Goal: Transaction & Acquisition: Purchase product/service

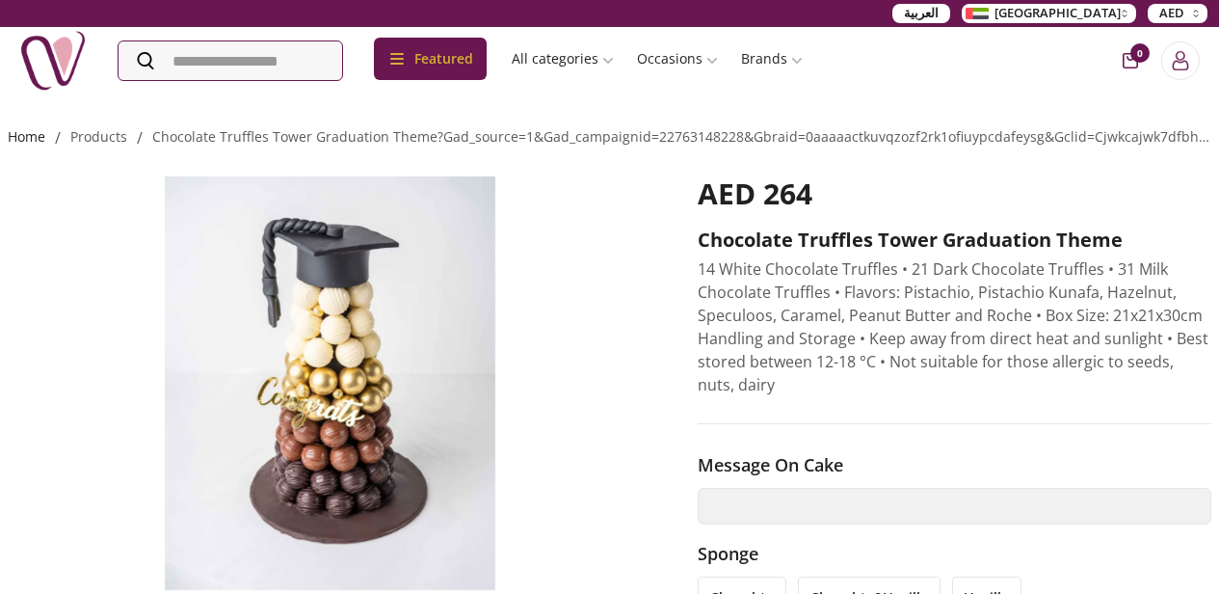
click at [34, 144] on link "Home" at bounding box center [27, 136] width 38 height 18
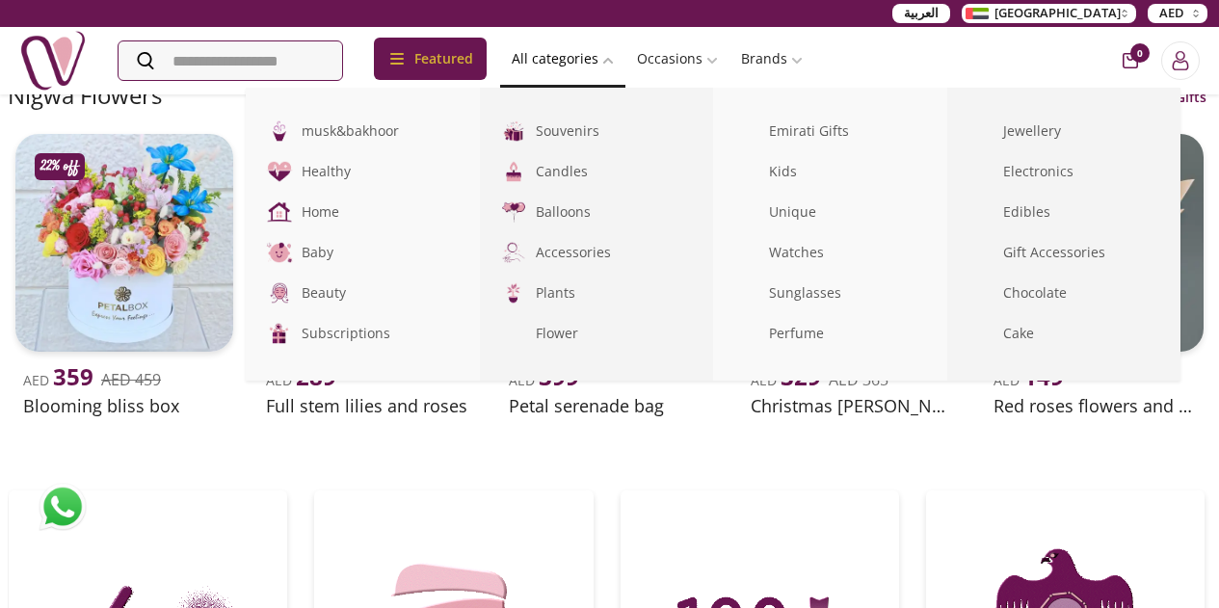
scroll to position [591, 0]
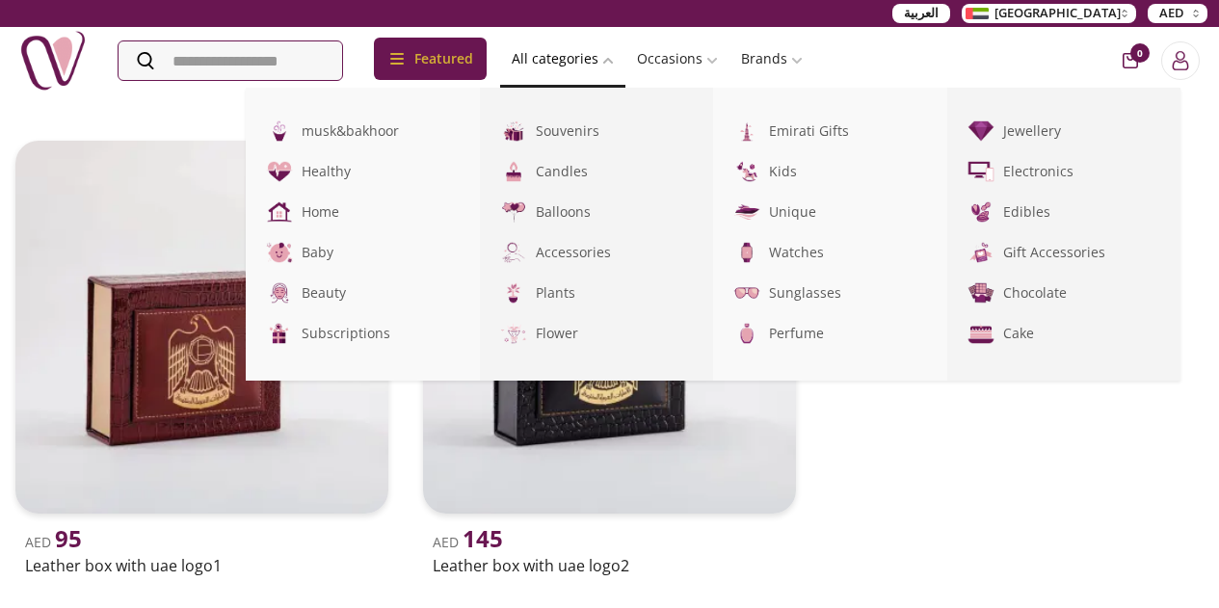
click at [613, 45] on link "All categories" at bounding box center [562, 58] width 125 height 35
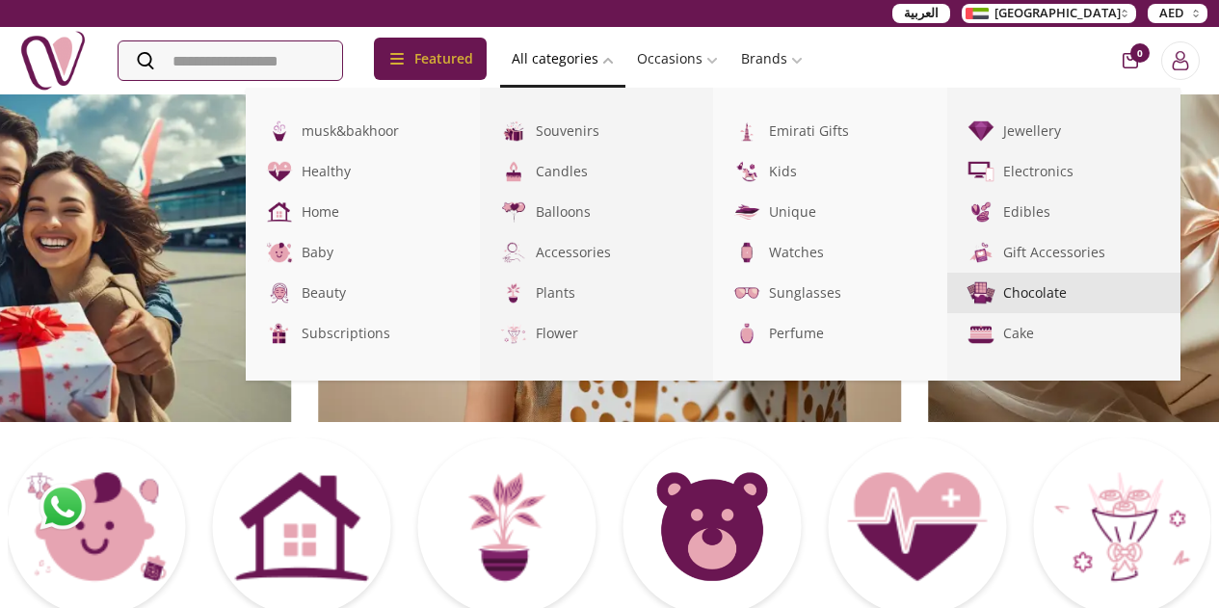
click at [1170, 296] on link "Chocolate" at bounding box center [1064, 293] width 234 height 40
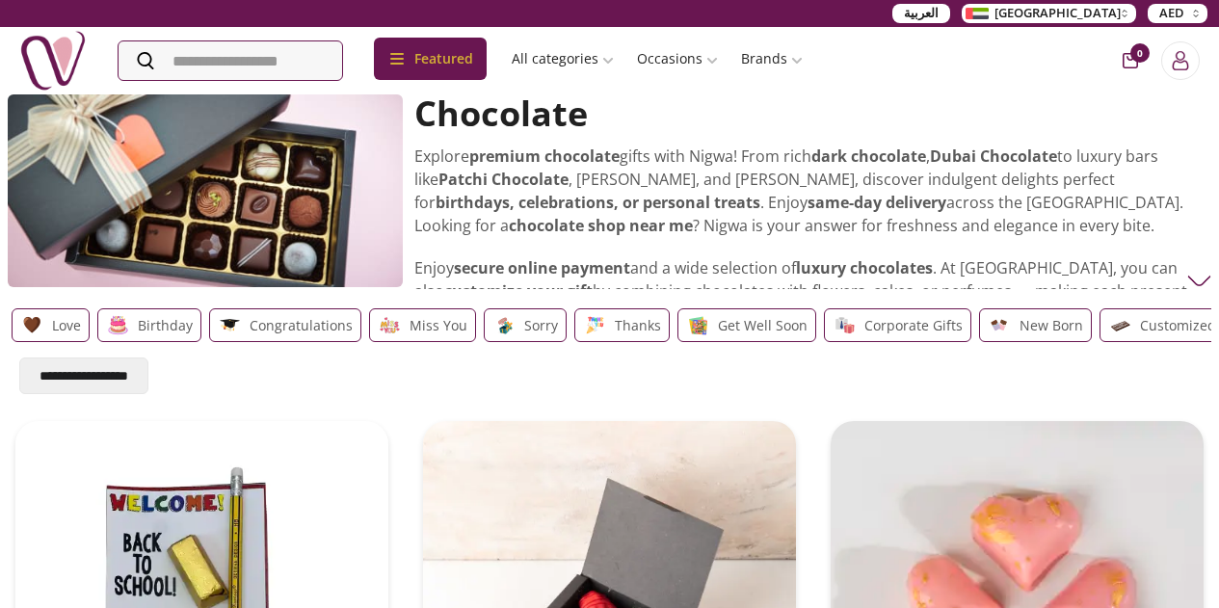
click at [973, 60] on div "Featured Accessories Cake Flower Kids All categories musk&bakhoor Healthy Home …" at bounding box center [609, 60] width 1219 height 67
click at [1080, 342] on div "New Born" at bounding box center [1035, 325] width 113 height 34
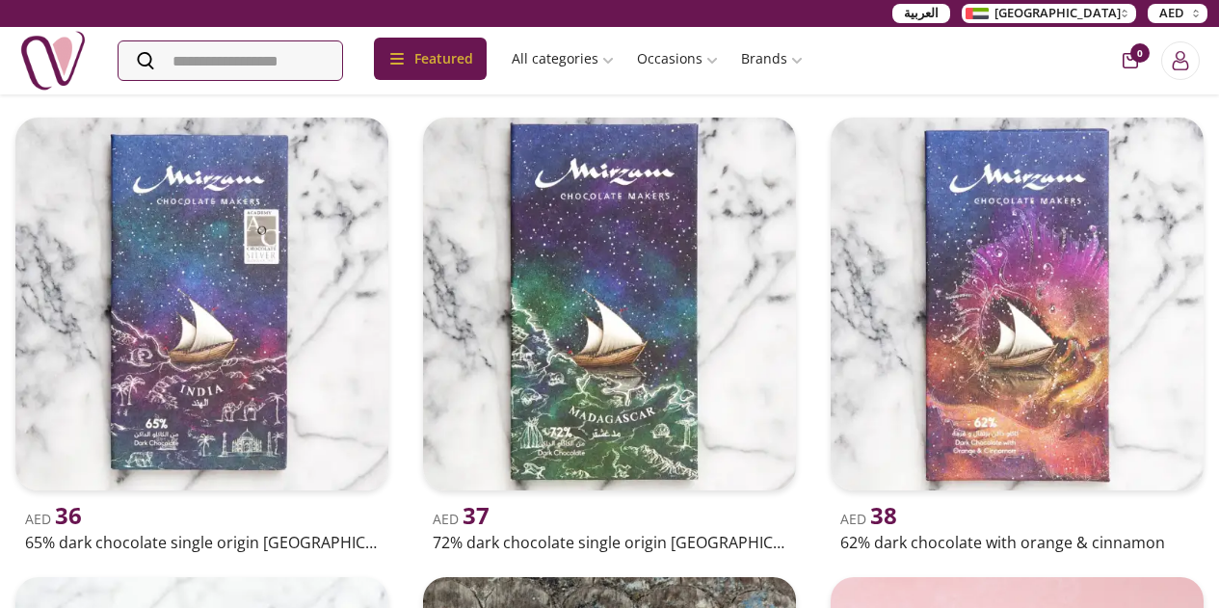
scroll to position [2524, 0]
